Goal: Task Accomplishment & Management: Use online tool/utility

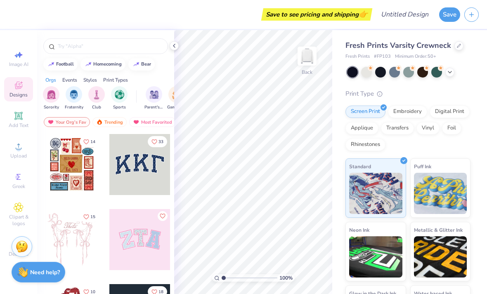
click at [408, 112] on div "Embroidery" at bounding box center [407, 112] width 39 height 12
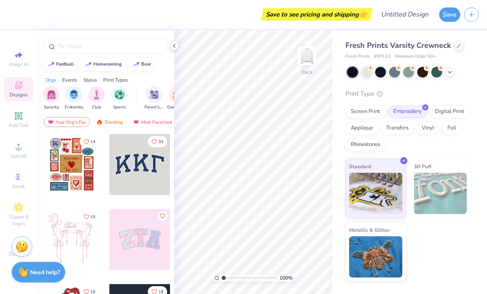
click at [373, 107] on div "Screen Print" at bounding box center [365, 112] width 40 height 12
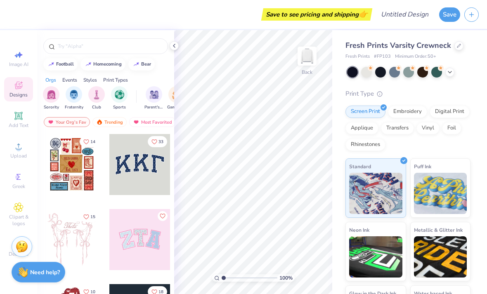
click at [127, 46] on input "text" at bounding box center [110, 46] width 106 height 8
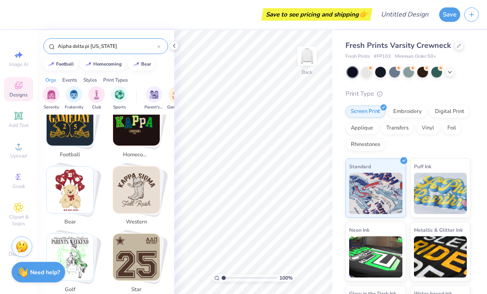
scroll to position [163, 0]
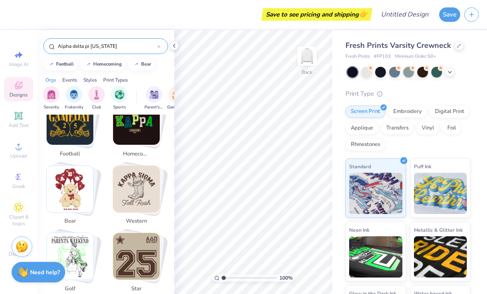
type input "Alpha delta pi"
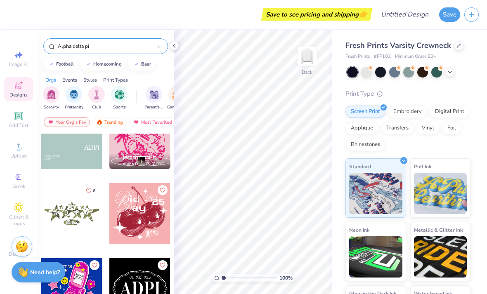
scroll to position [1907, 0]
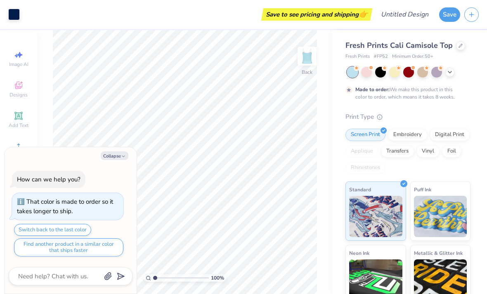
click at [450, 69] on icon at bounding box center [449, 72] width 7 height 7
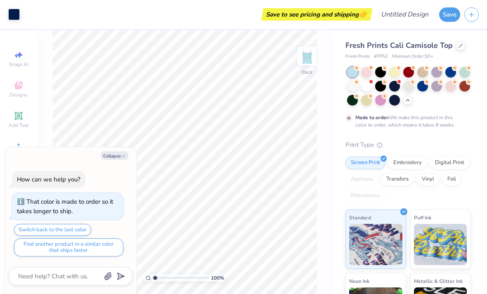
click at [368, 86] on div at bounding box center [366, 86] width 11 height 11
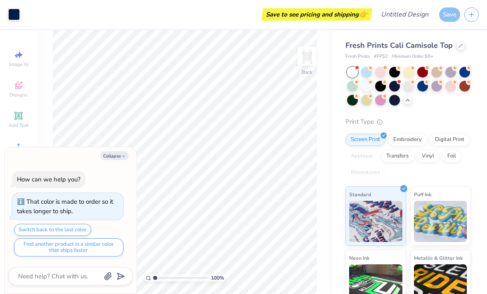
type textarea "x"
